Goal: Task Accomplishment & Management: Manage account settings

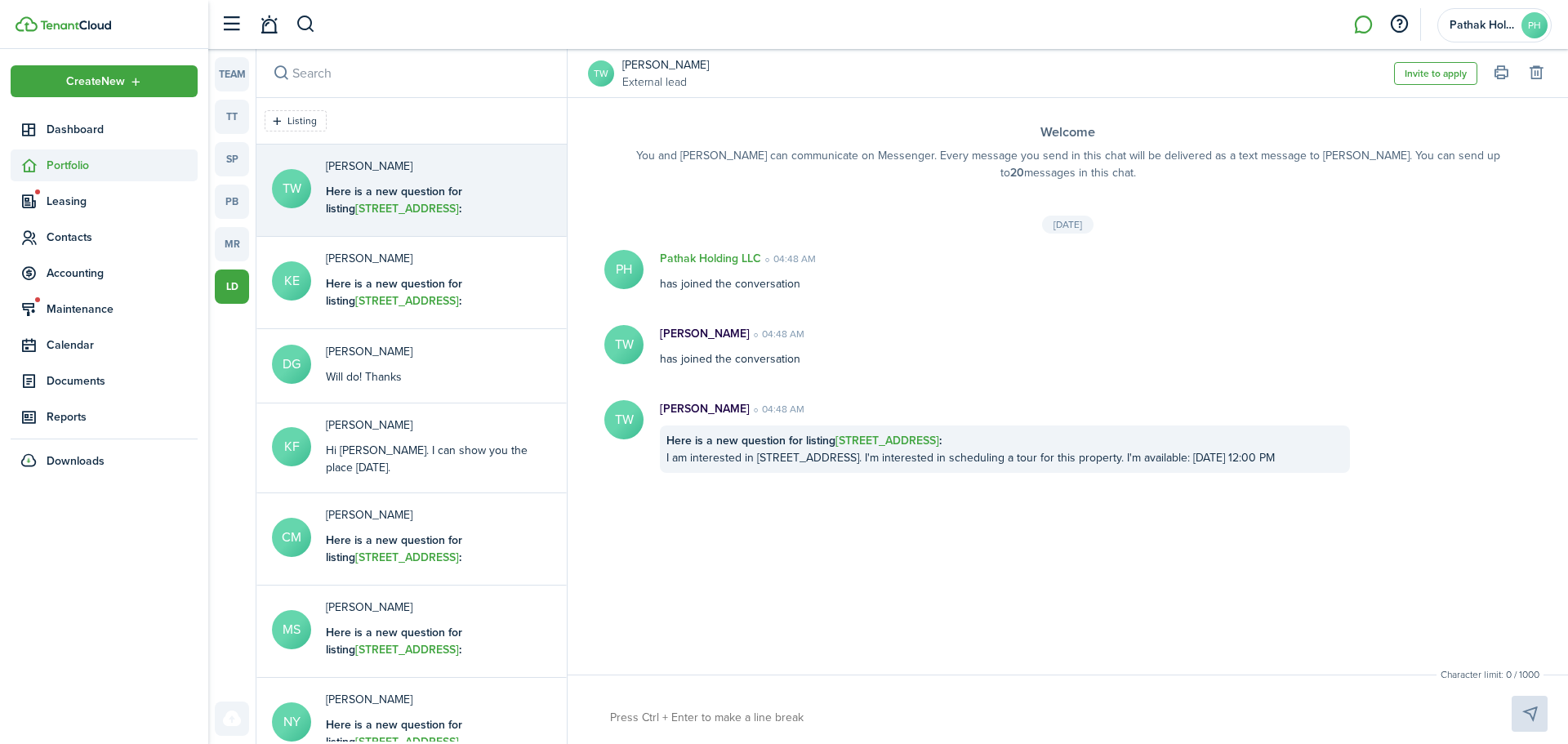
click at [80, 163] on span "Portfolio" at bounding box center [122, 165] width 151 height 17
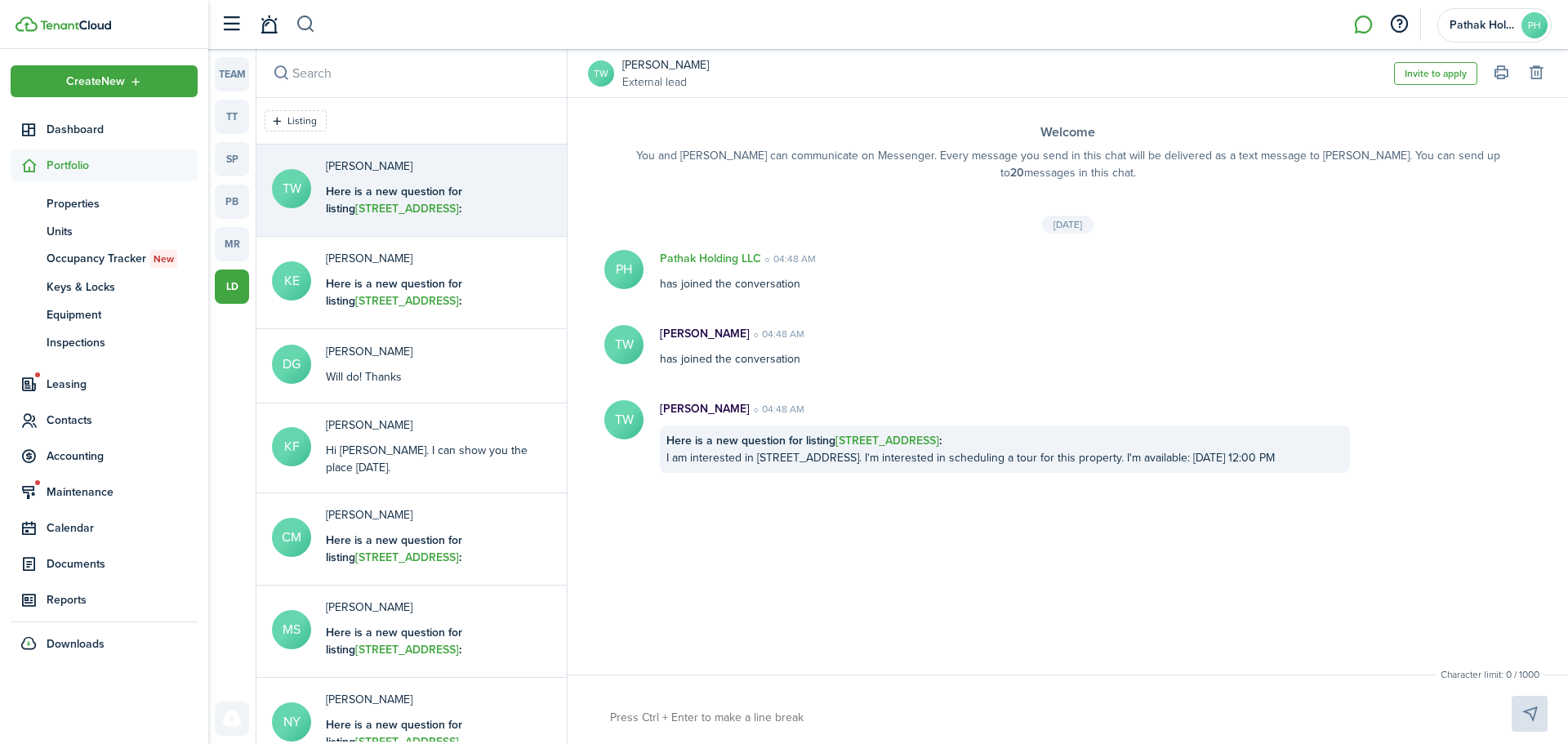
click at [302, 35] on button "button" at bounding box center [306, 25] width 20 height 28
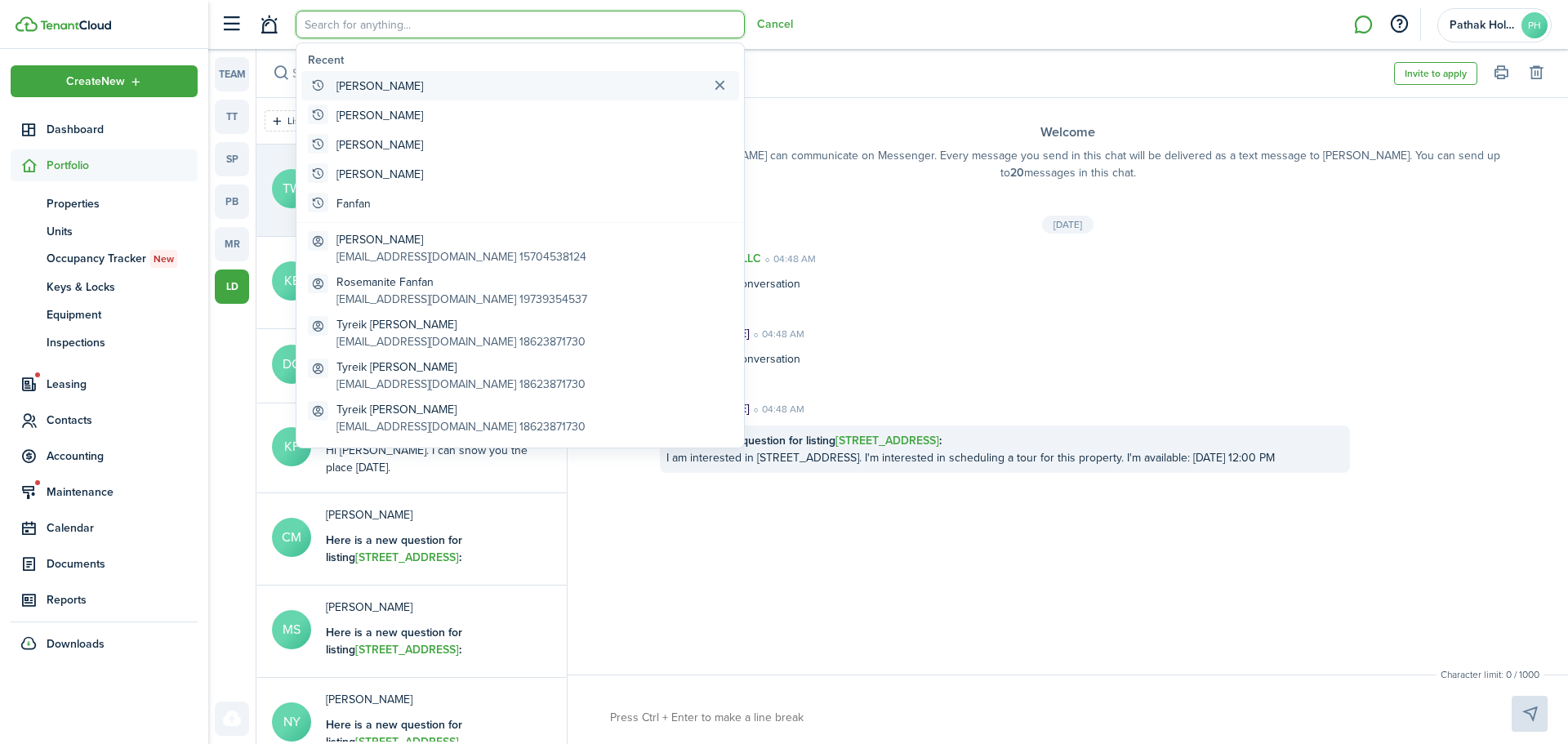
click at [362, 95] on global-search-item "[PERSON_NAME]" at bounding box center [520, 85] width 438 height 30
type input "[PERSON_NAME]"
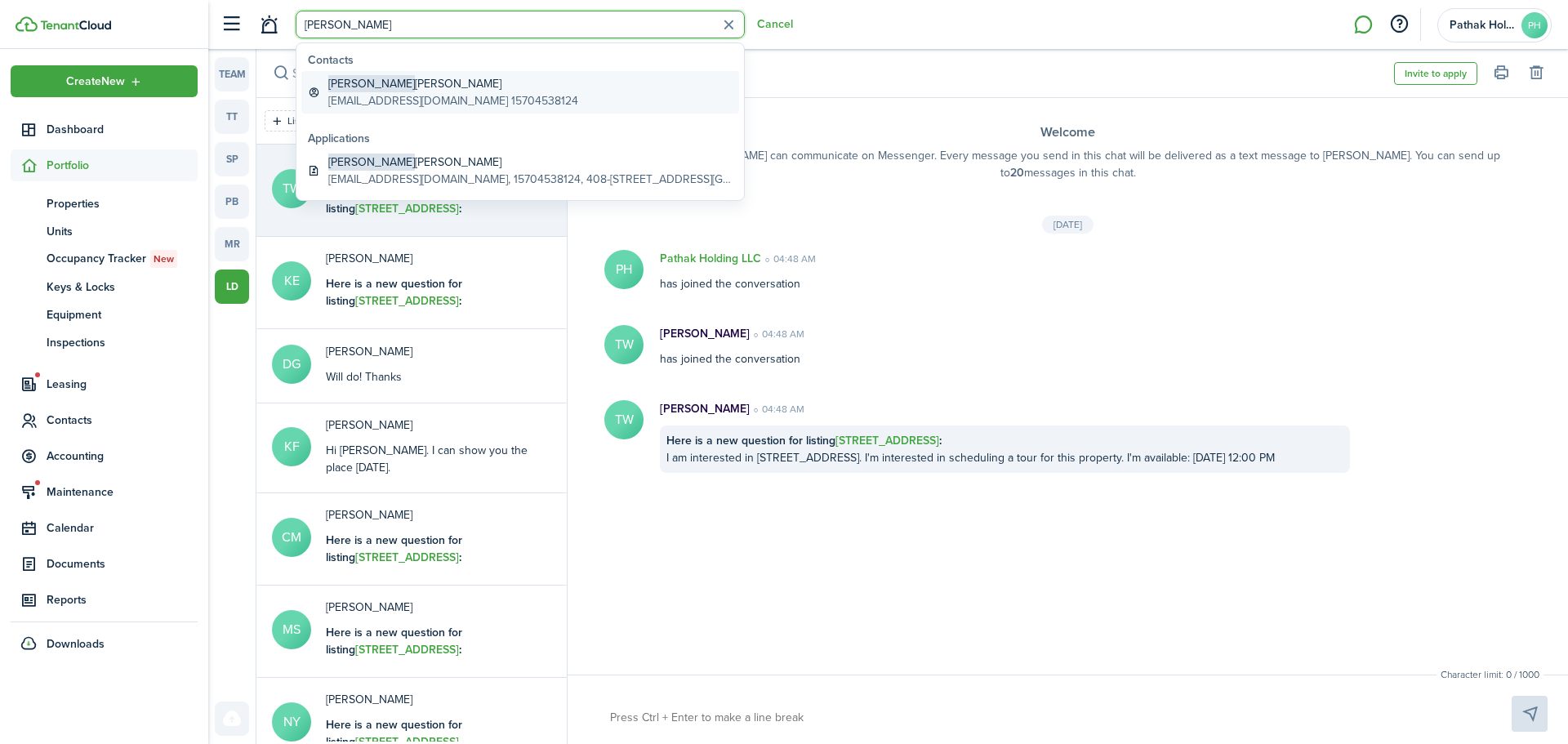
click at [439, 96] on global-search-item-description "[EMAIL_ADDRESS][DOMAIN_NAME] 15704538124" at bounding box center [453, 101] width 250 height 17
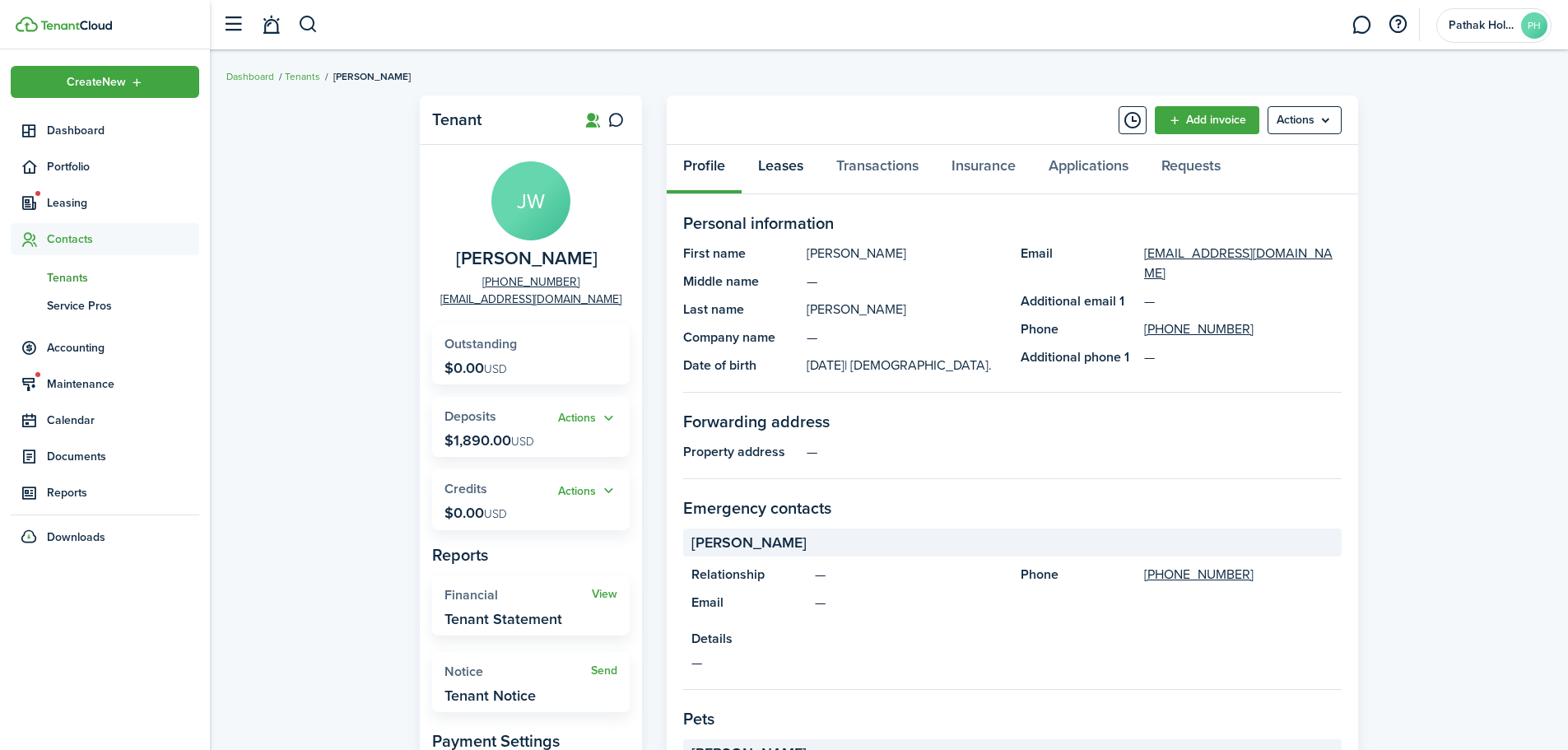
click at [789, 169] on link "Leases" at bounding box center [781, 170] width 78 height 49
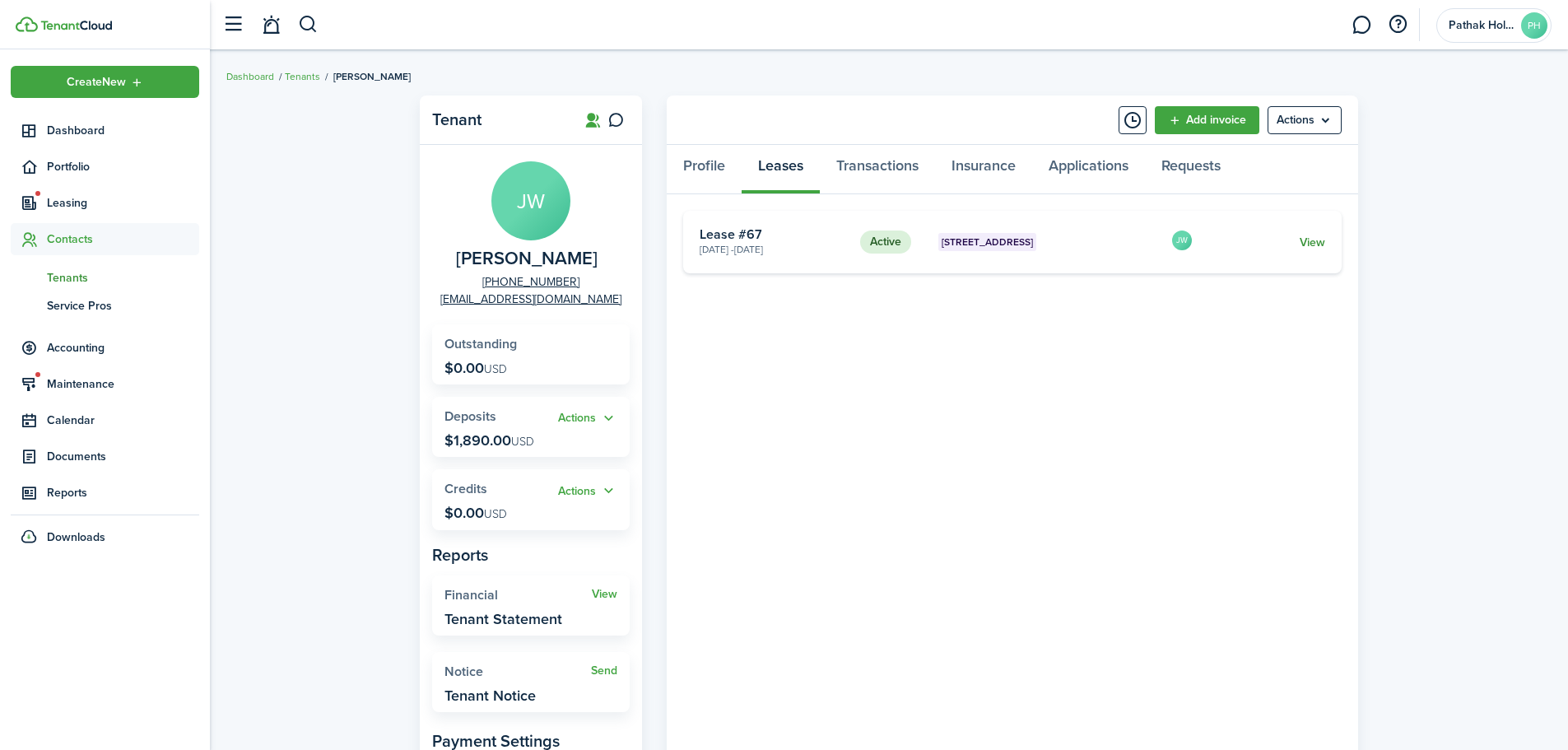
click at [1309, 243] on link "View" at bounding box center [1312, 242] width 26 height 17
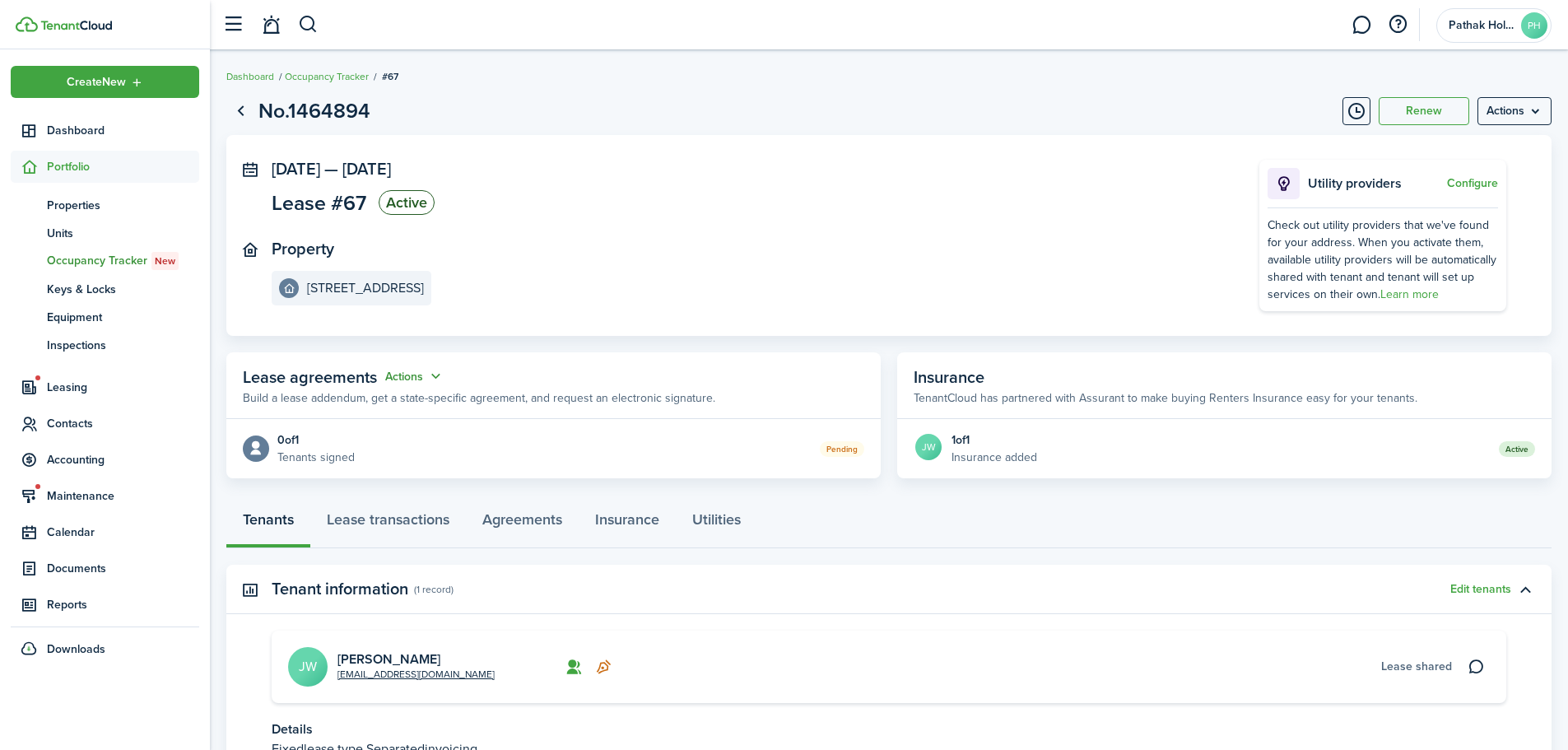
click at [417, 381] on button "Actions" at bounding box center [414, 376] width 59 height 19
click at [427, 400] on link "Edit" at bounding box center [374, 409] width 144 height 29
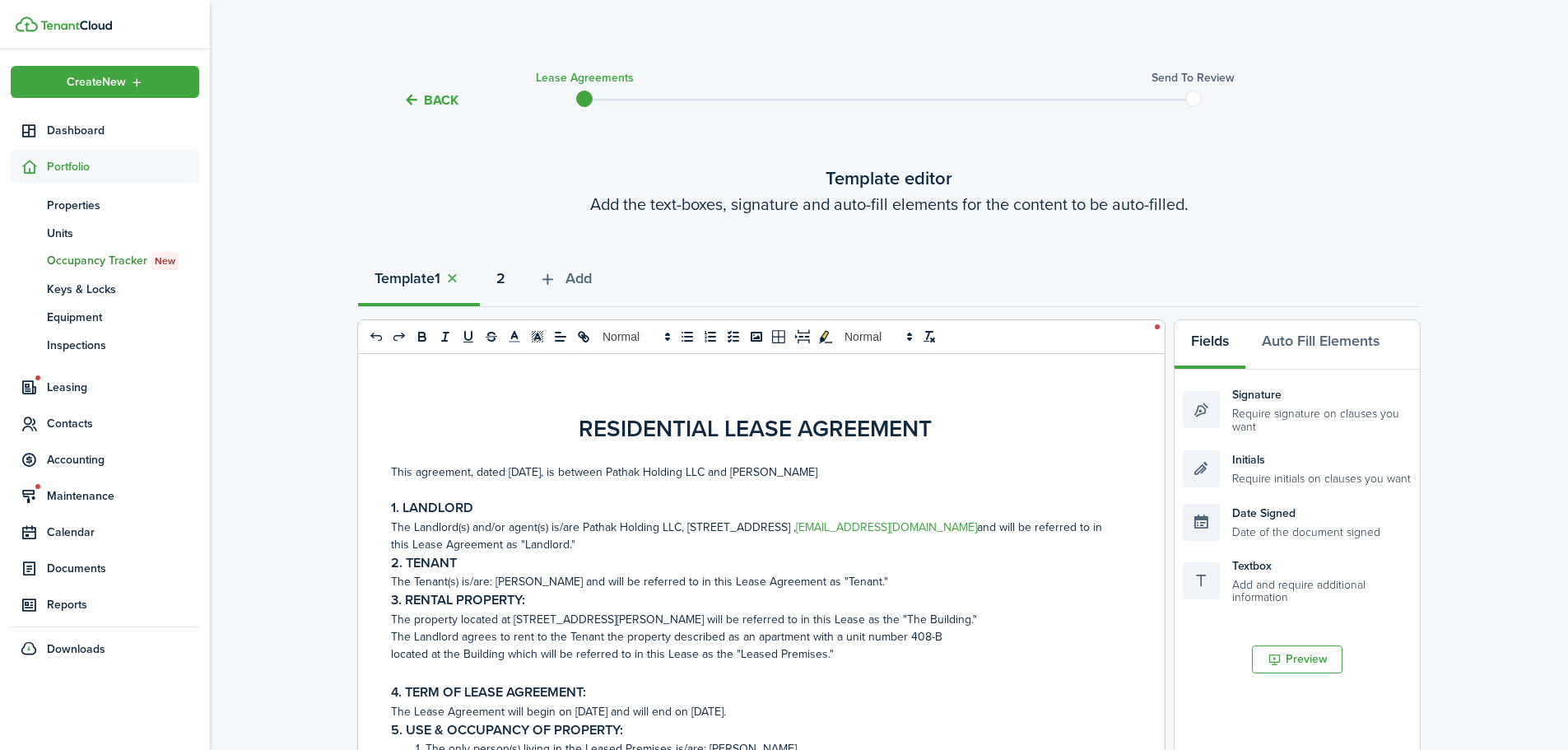
click at [518, 286] on button "2" at bounding box center [500, 282] width 42 height 49
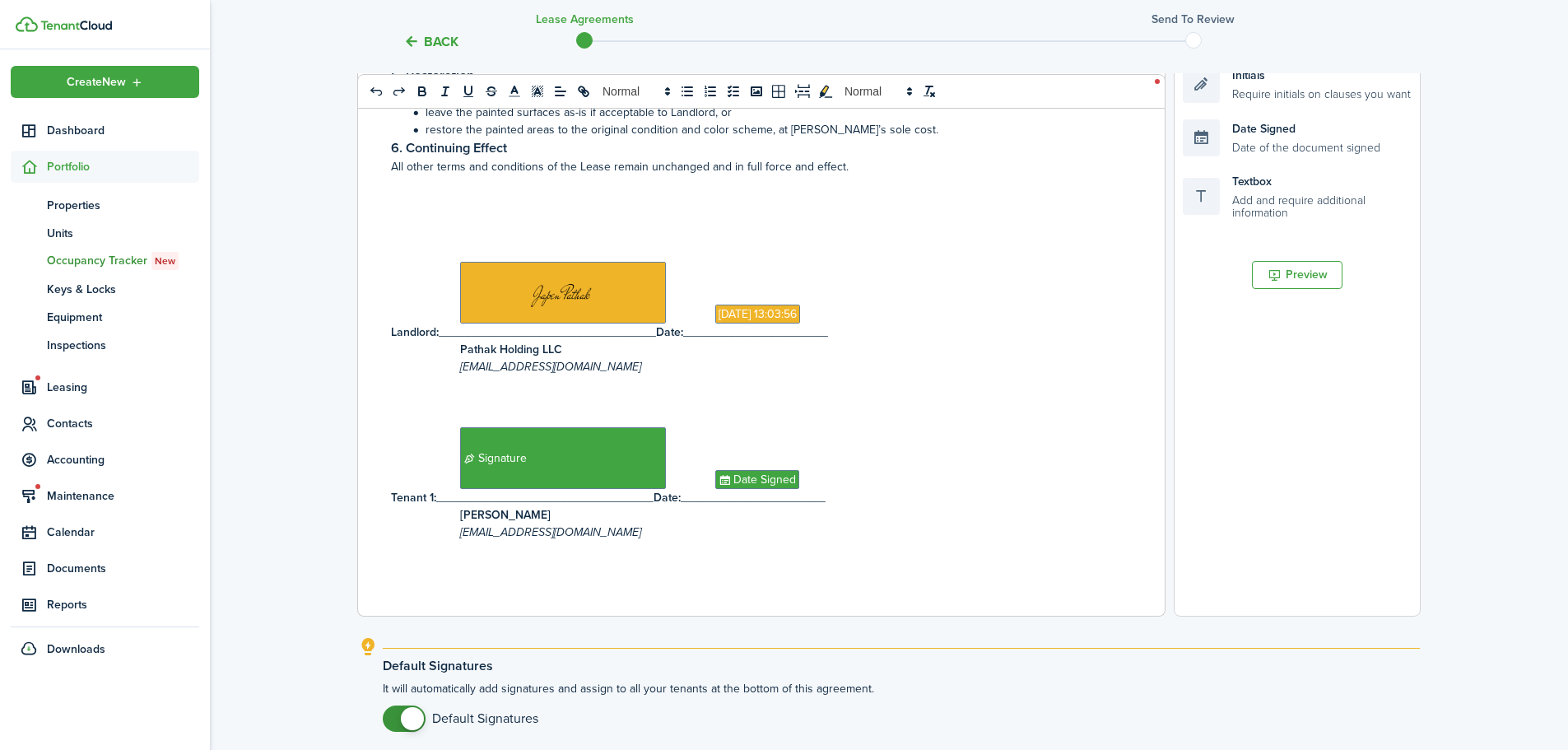
scroll to position [530, 0]
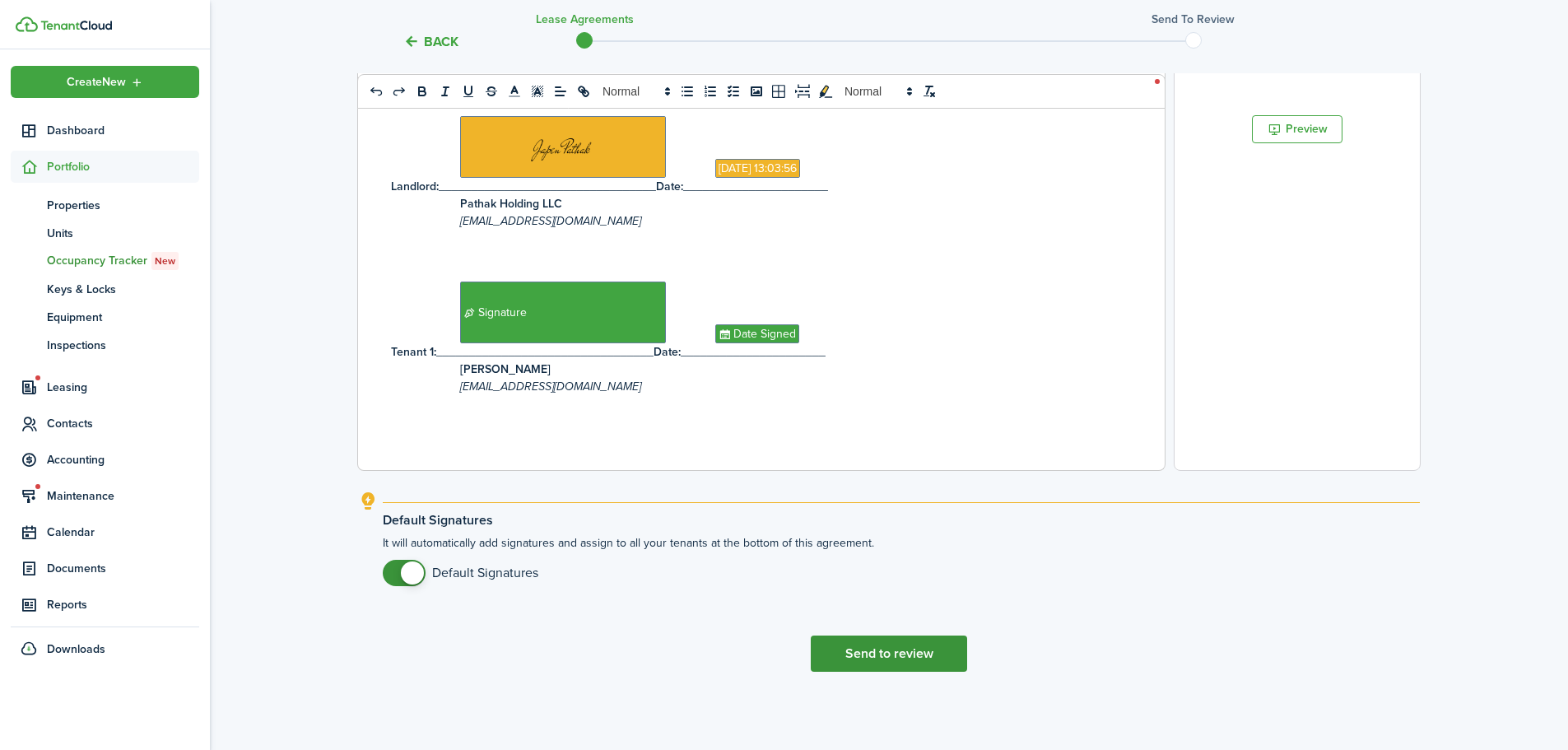
click at [941, 654] on button "Send to review" at bounding box center [888, 654] width 156 height 36
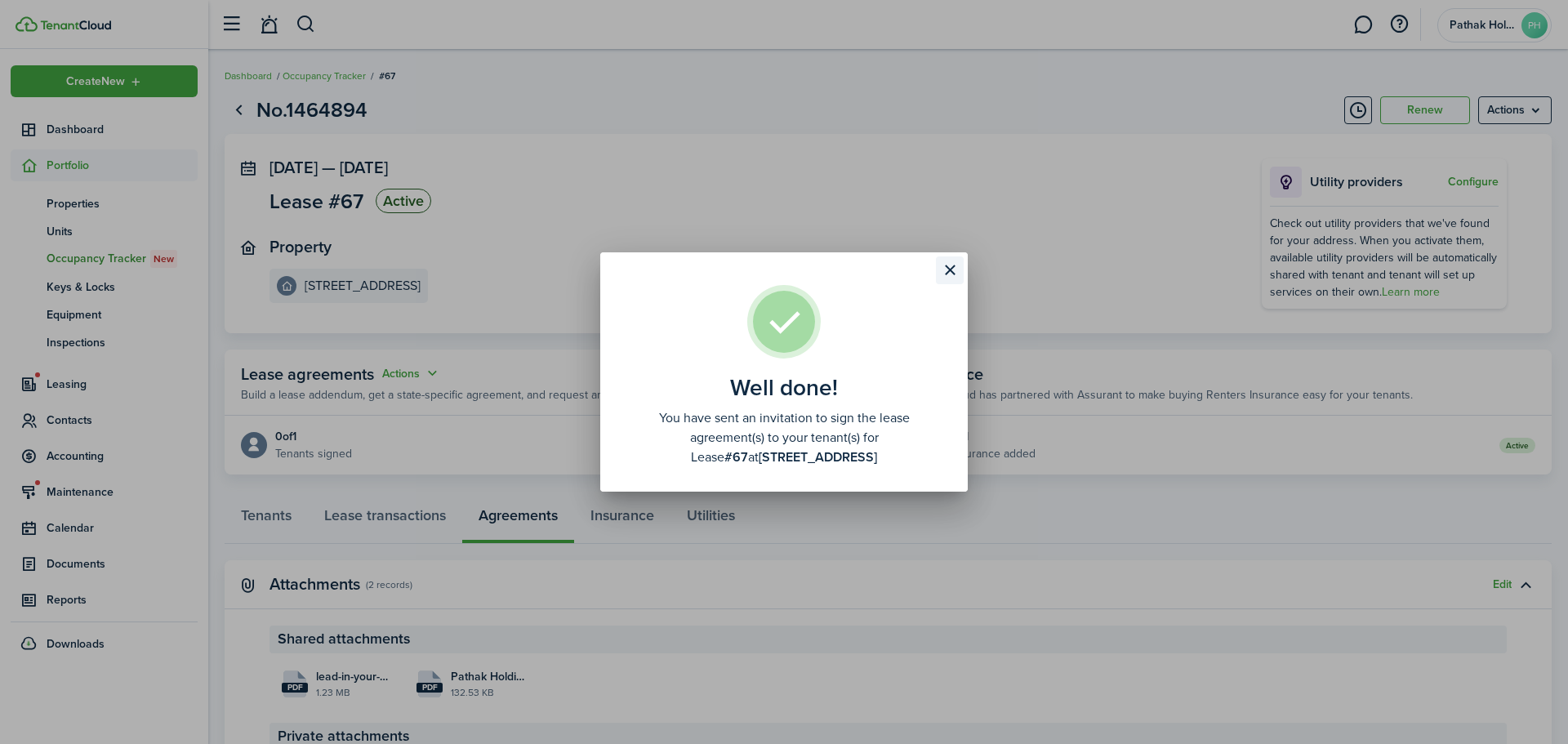
click at [948, 276] on button "Close modal" at bounding box center [949, 270] width 28 height 28
